Goal: Navigation & Orientation: Find specific page/section

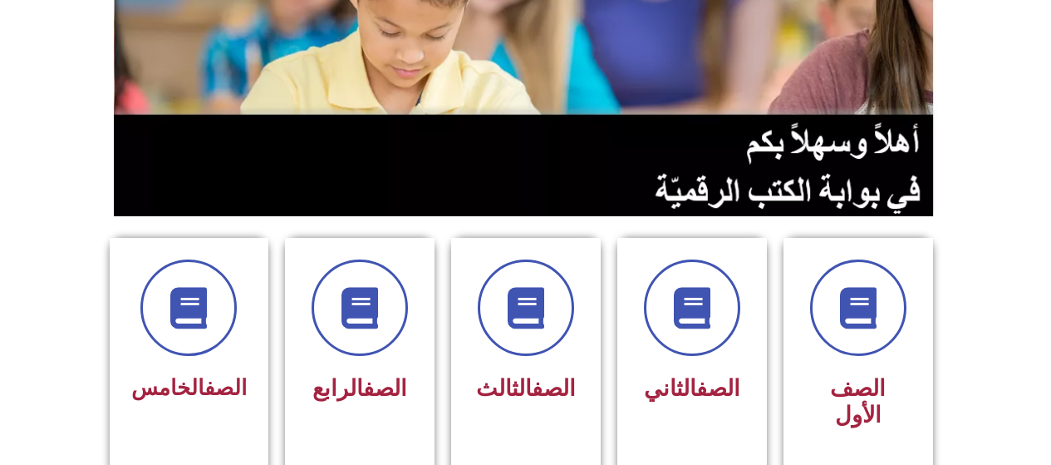
scroll to position [249, 0]
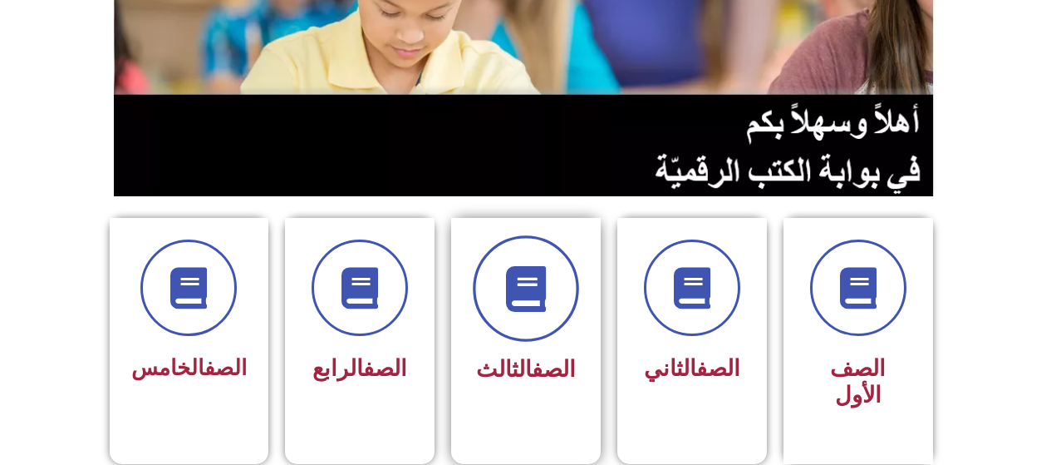
click at [517, 317] on span at bounding box center [526, 288] width 106 height 106
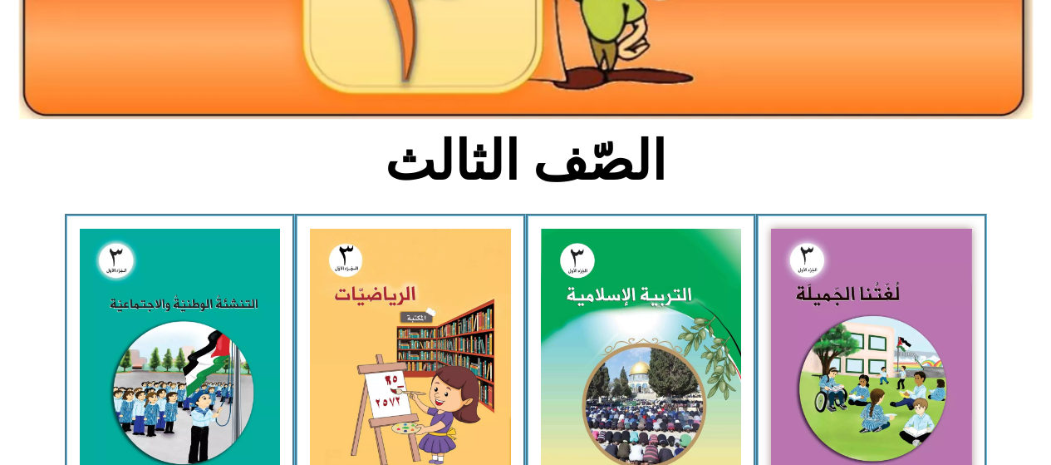
scroll to position [308, 0]
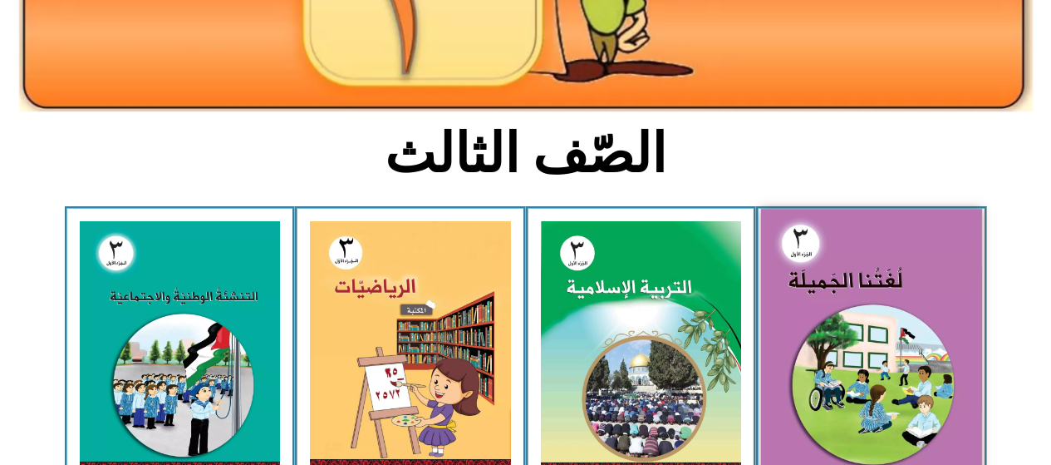
click at [827, 355] on img at bounding box center [871, 345] width 221 height 272
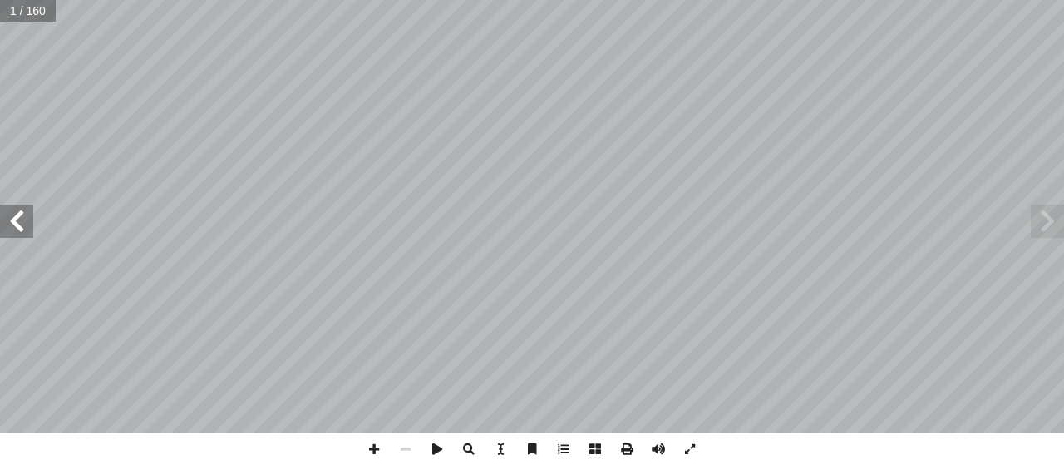
click at [13, 8] on input "text" at bounding box center [28, 11] width 56 height 22
type input "*"
click at [19, 17] on input "text" at bounding box center [33, 11] width 66 height 22
type input "**"
